Goal: Transaction & Acquisition: Purchase product/service

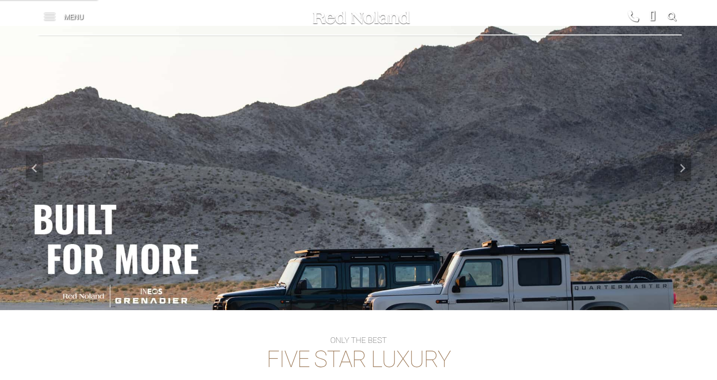
click at [51, 18] on span at bounding box center [49, 17] width 11 height 34
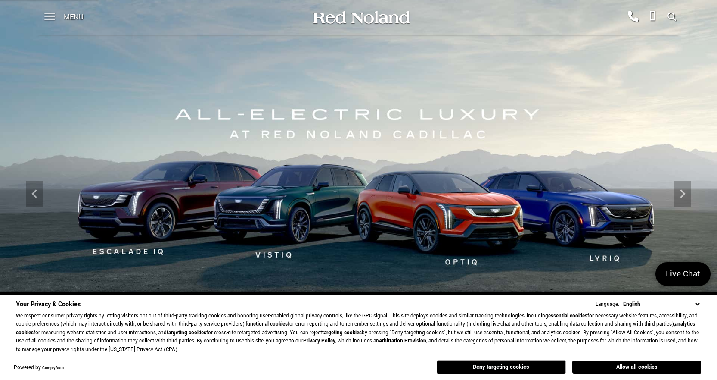
click at [50, 14] on span at bounding box center [49, 13] width 11 height 1
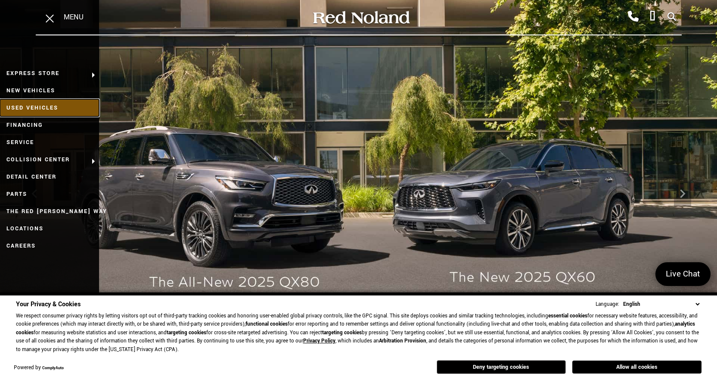
click at [42, 109] on link "Used Vehicles" at bounding box center [49, 107] width 99 height 17
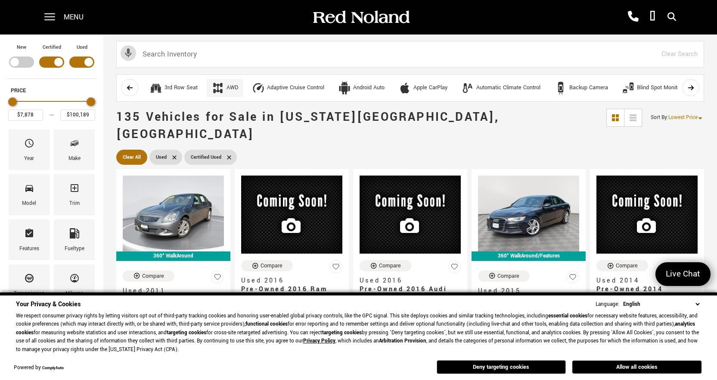
click at [226, 89] on button "AWD" at bounding box center [225, 88] width 36 height 18
click at [80, 155] on div "Make" at bounding box center [74, 158] width 12 height 9
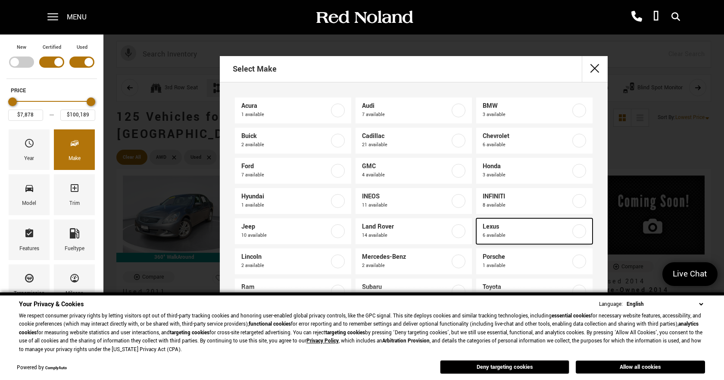
click at [572, 231] on label at bounding box center [579, 231] width 14 height 14
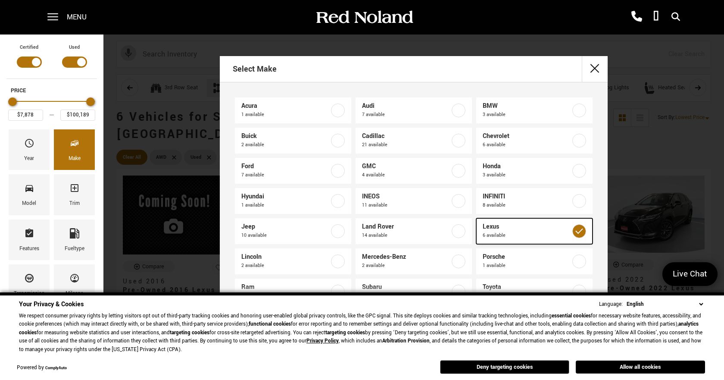
type input "$27,978"
type input "$60,588"
checkbox input "true"
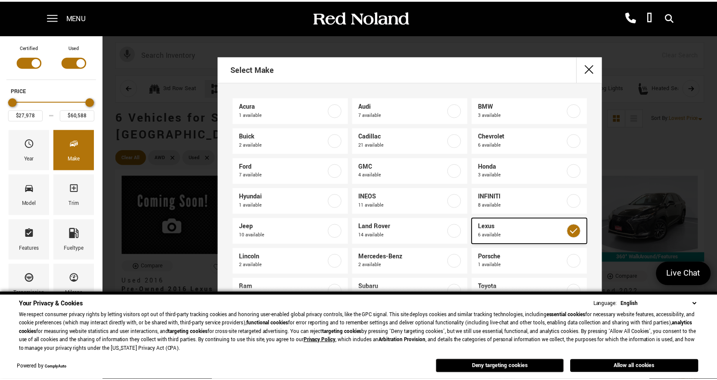
scroll to position [21, 0]
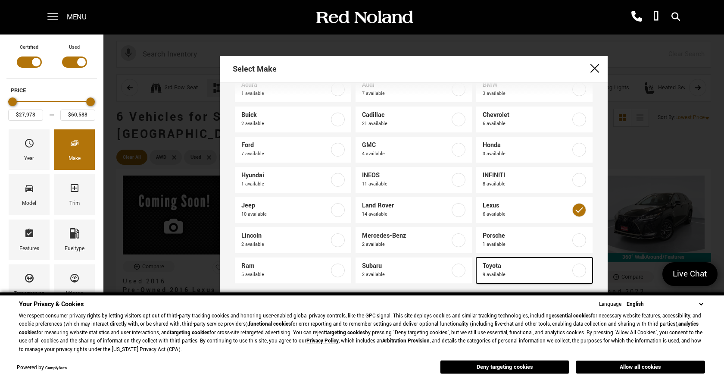
click at [573, 269] on label at bounding box center [579, 270] width 14 height 14
type input "$27,189"
type input "$79,983"
checkbox input "true"
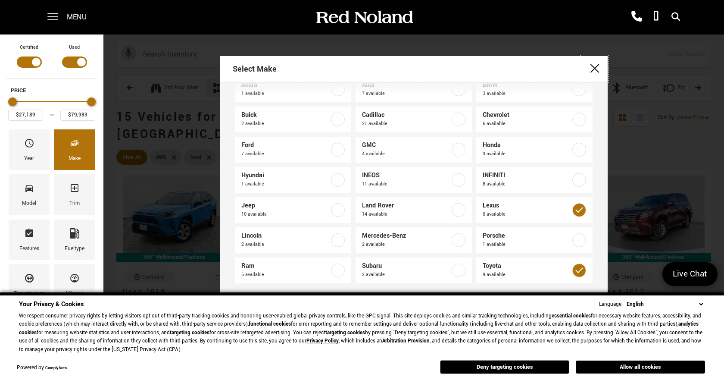
click at [595, 72] on button "close" at bounding box center [595, 69] width 26 height 26
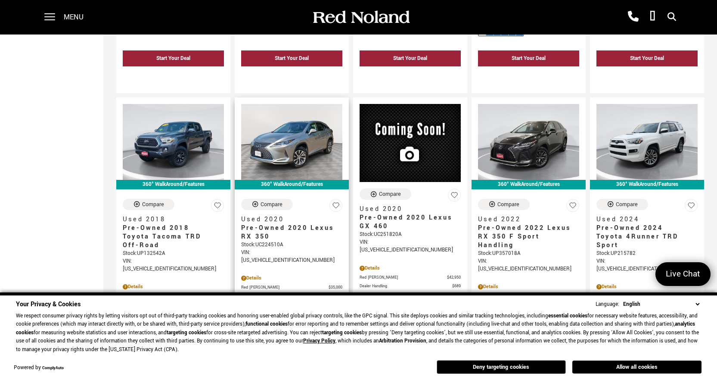
scroll to position [517, 0]
